Goal: Information Seeking & Learning: Learn about a topic

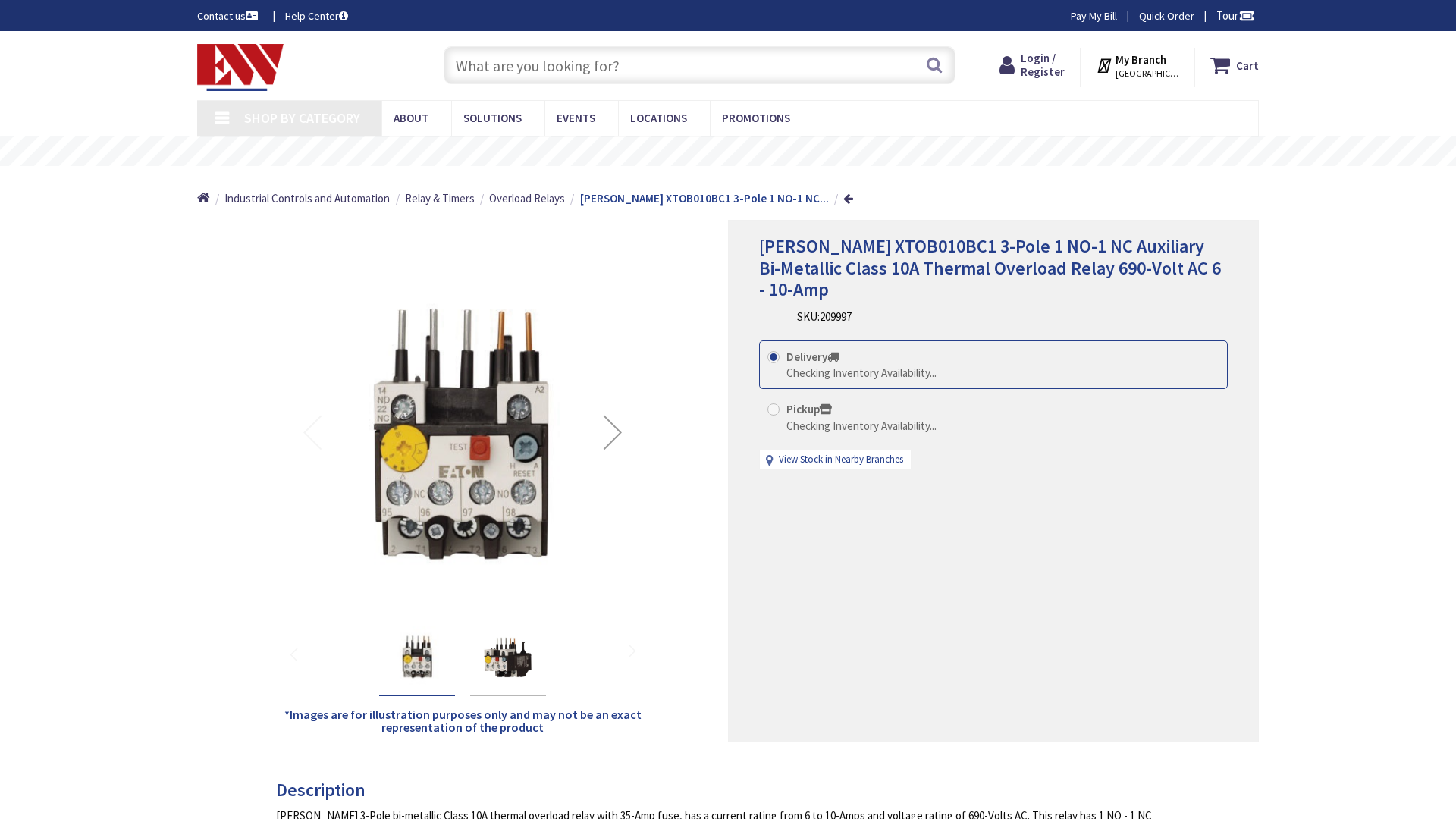
type input "[GEOGRAPHIC_DATA]"
